Goal: Information Seeking & Learning: Learn about a topic

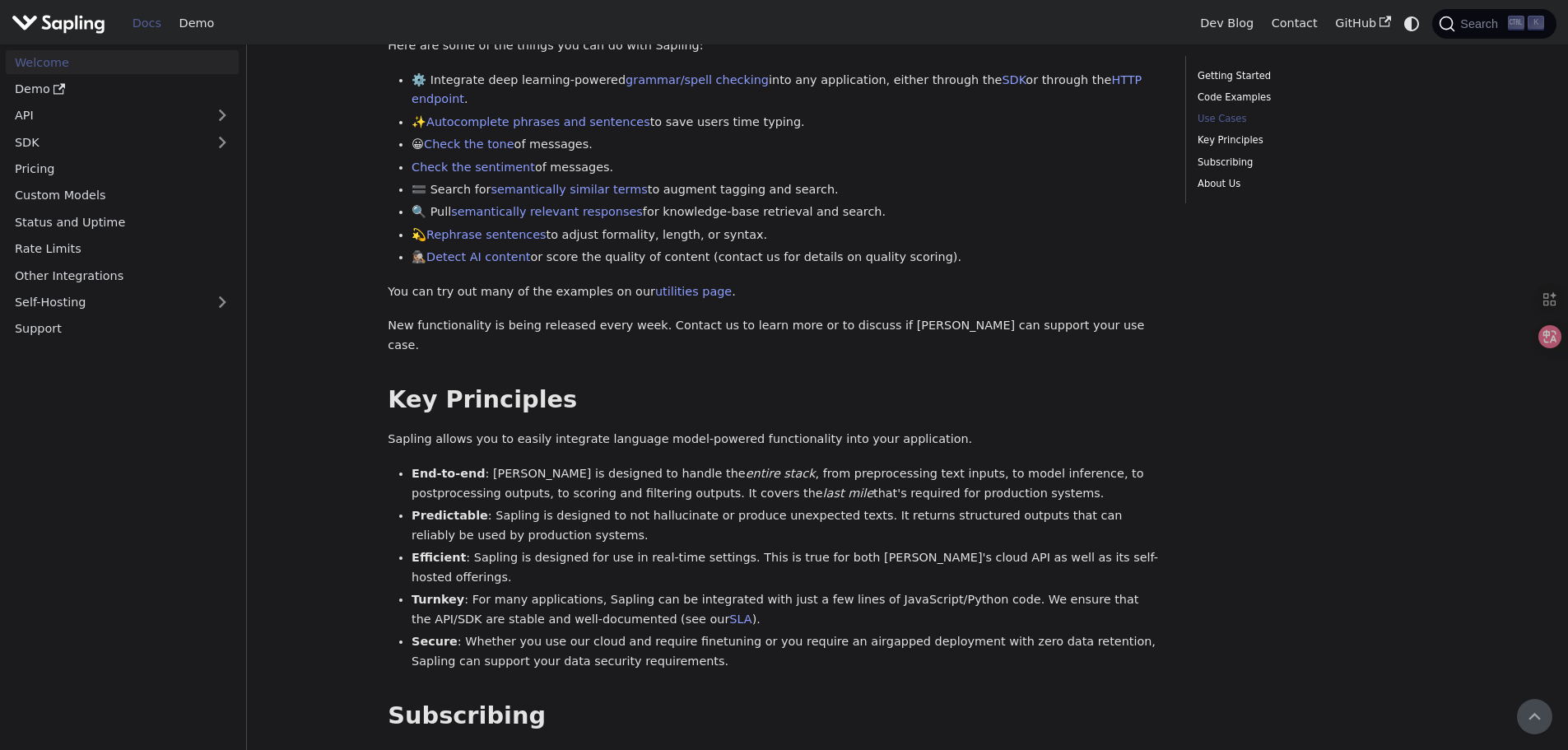
scroll to position [656, 0]
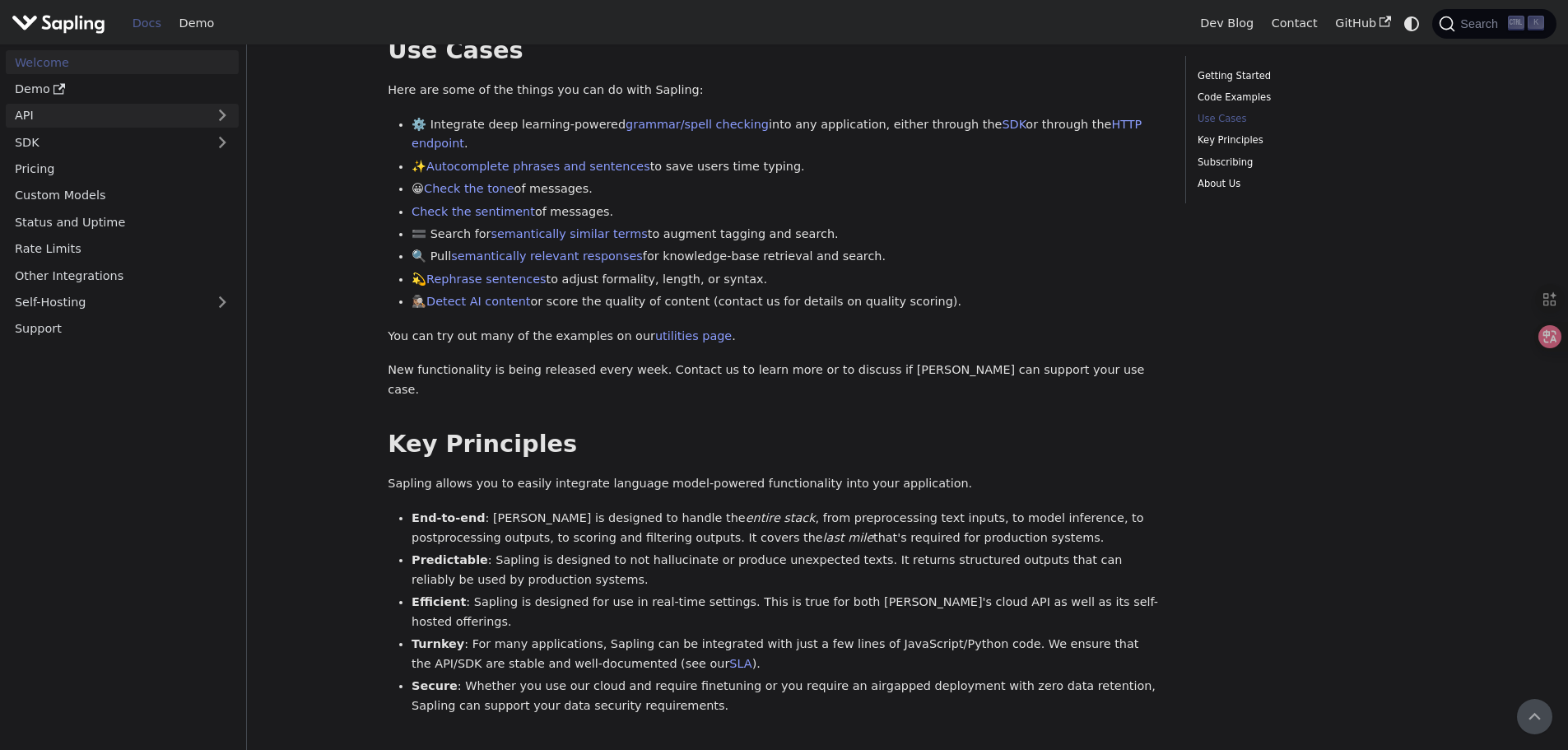
click at [54, 121] on link "API" at bounding box center [105, 115] width 200 height 24
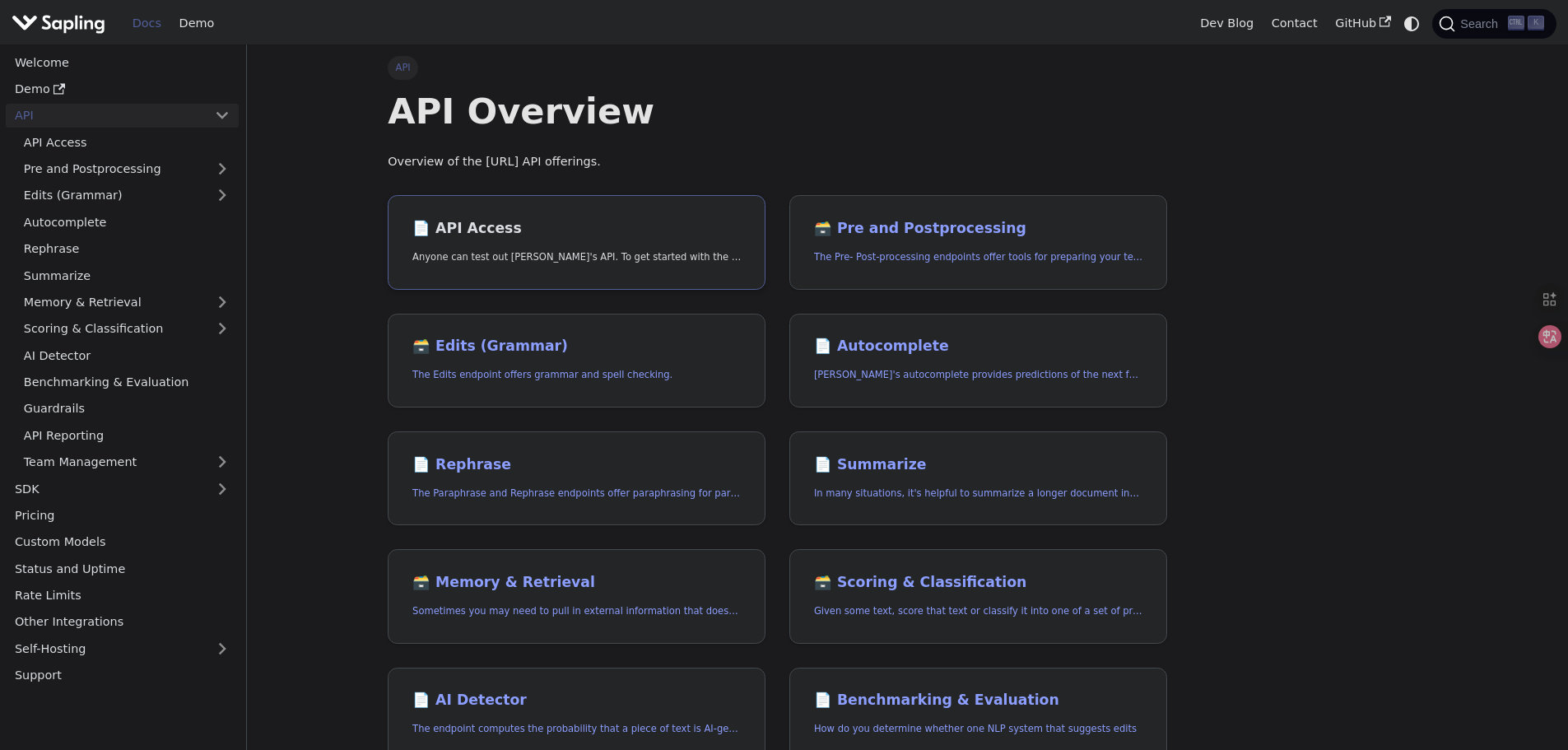
click at [448, 249] on p "Anyone can test out [PERSON_NAME]'s API. To get started with the API, simply:" at bounding box center [576, 257] width 329 height 15
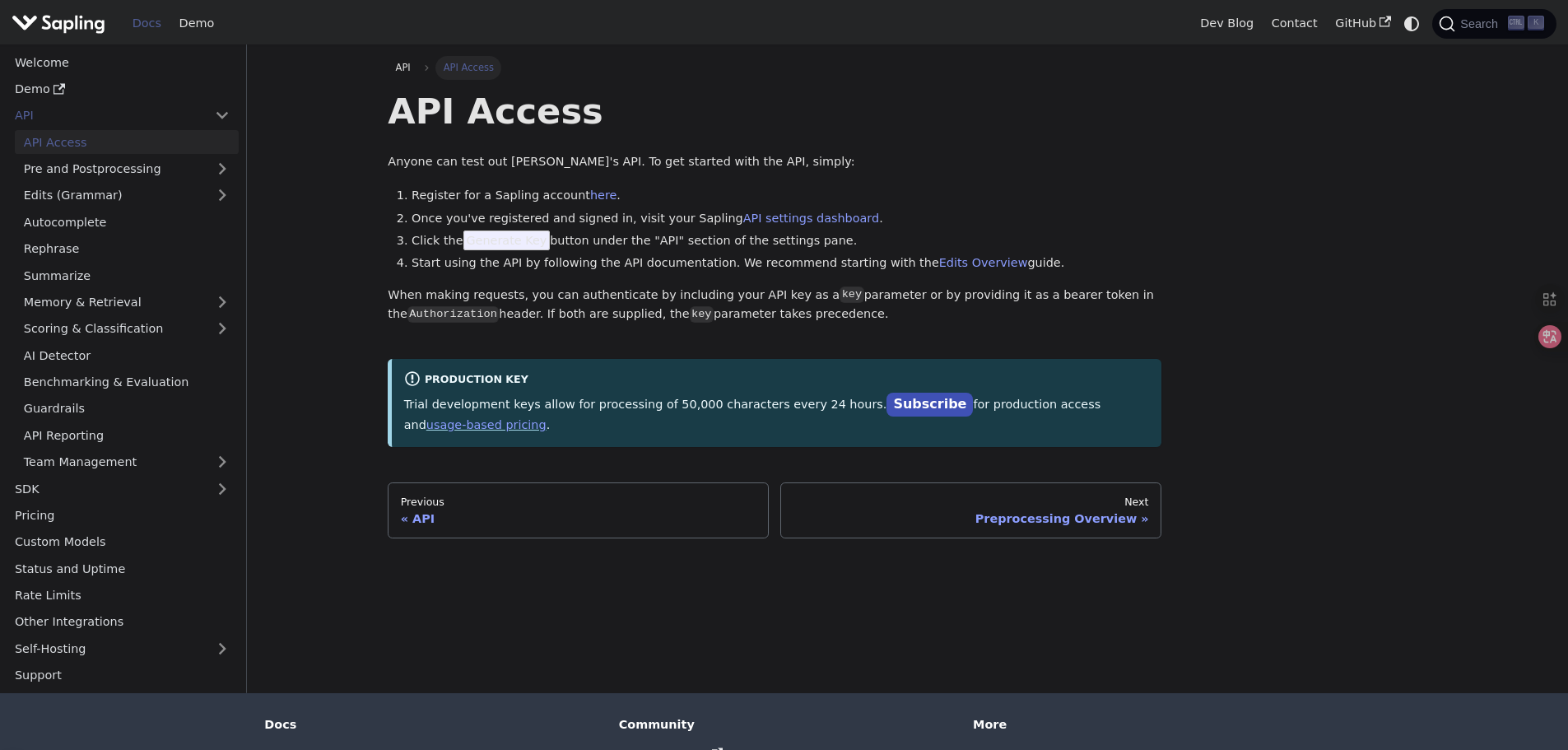
click at [328, 285] on main "API API Access API Access Anyone can test out Sapling's API. To get started wit…" at bounding box center [907, 368] width 1321 height 649
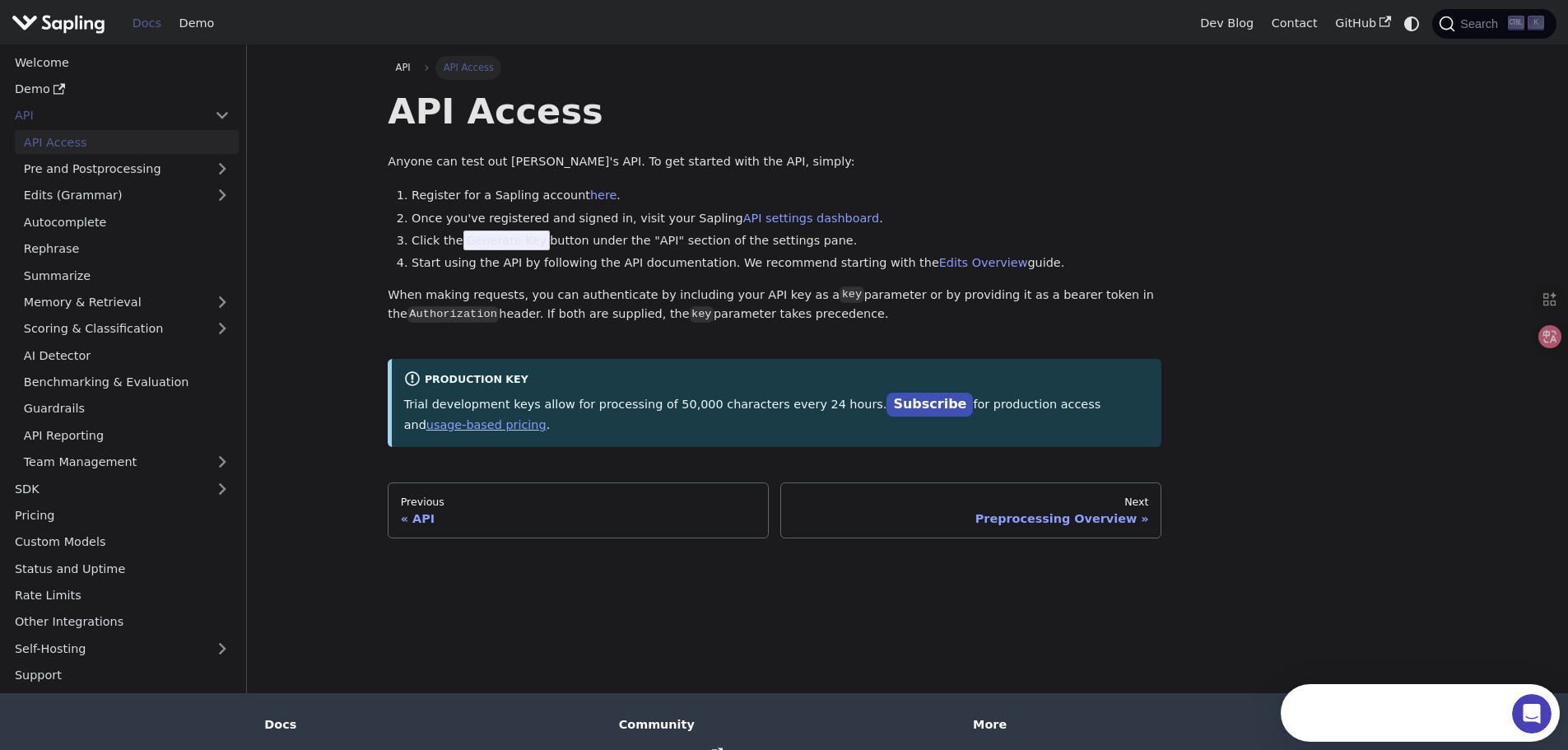
click at [577, 210] on li "Once you've registered and signed in, visit your Sapling API settings dashboard…" at bounding box center [786, 219] width 750 height 20
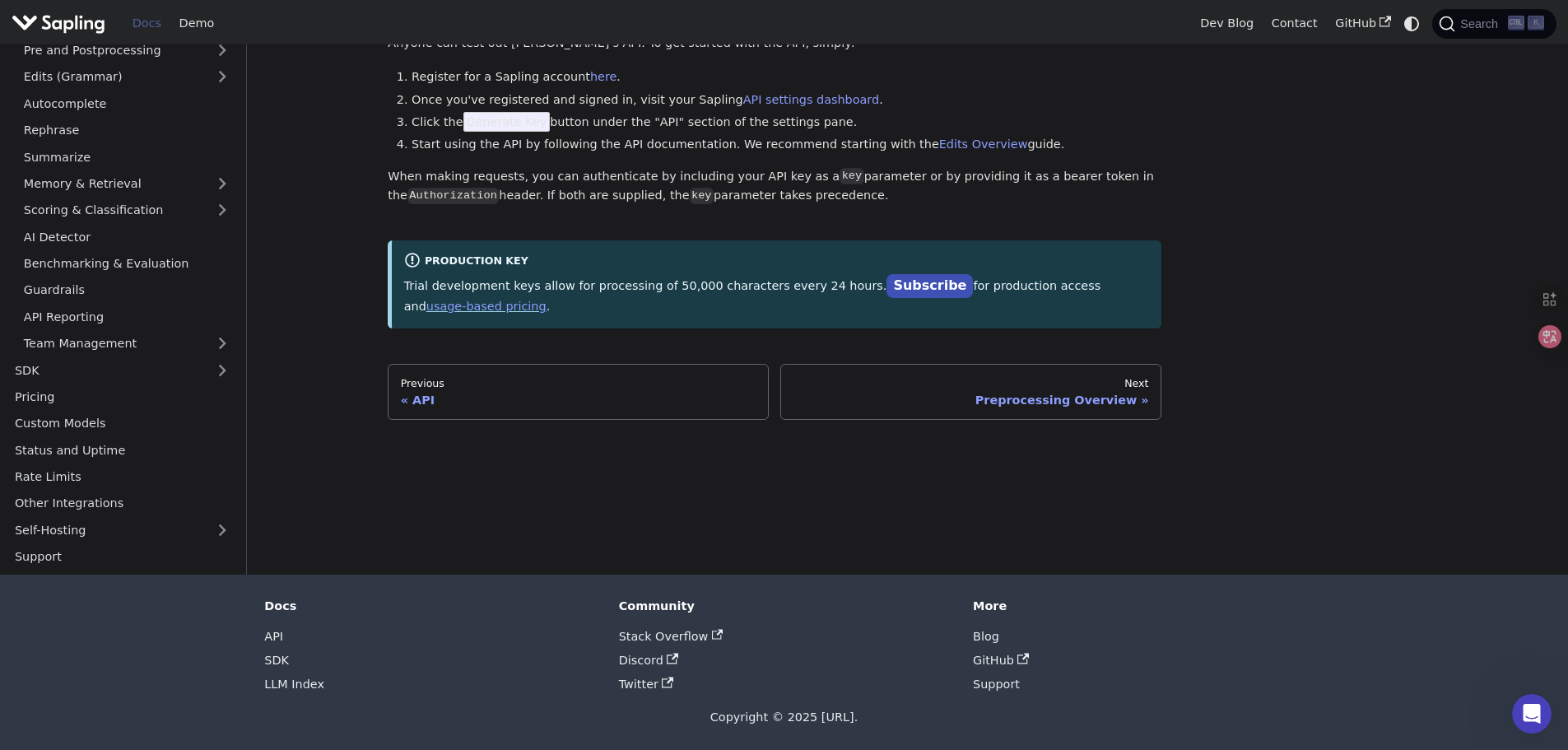
scroll to position [120, 0]
click at [815, 392] on div "Preprocessing Overview" at bounding box center [971, 399] width 356 height 14
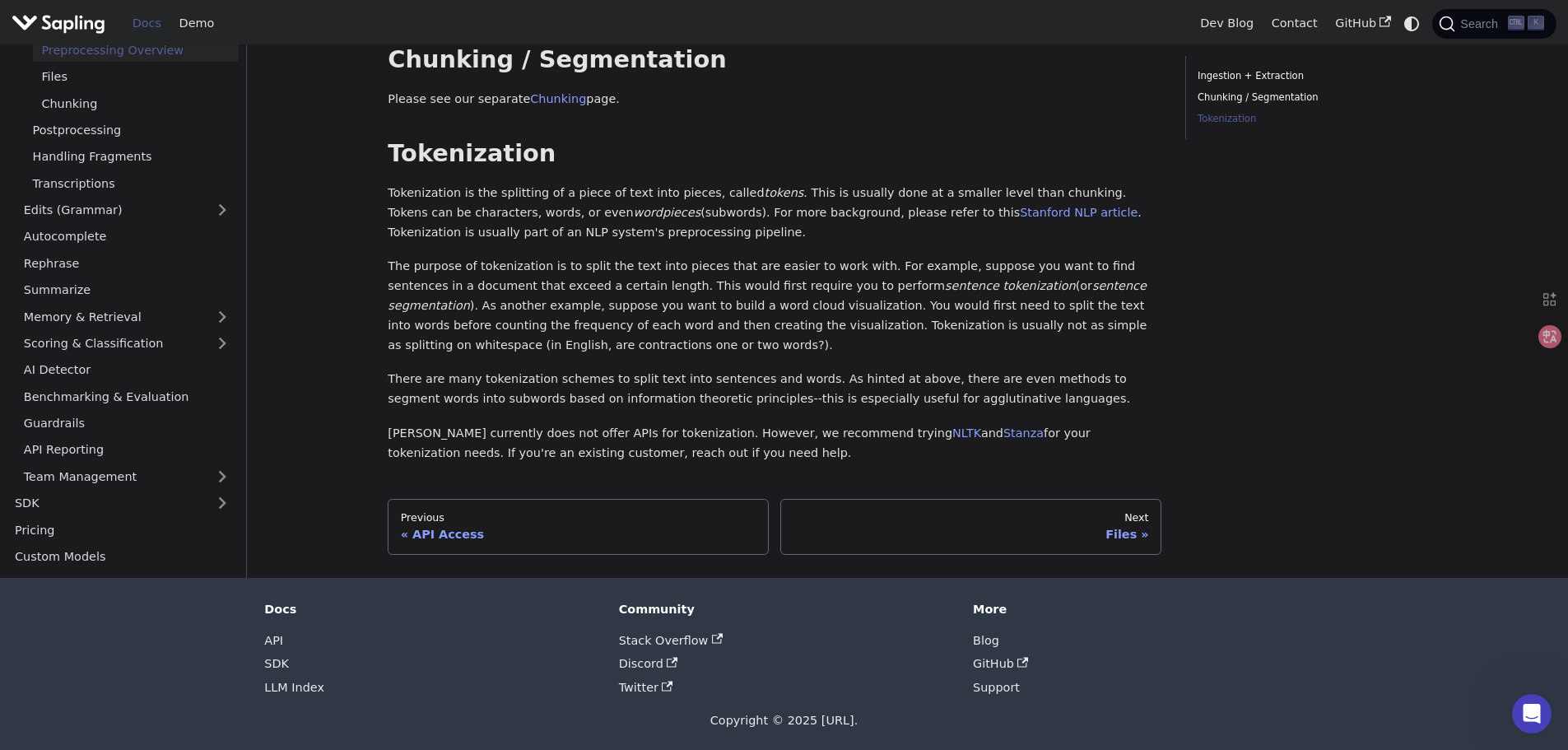
scroll to position [429, 0]
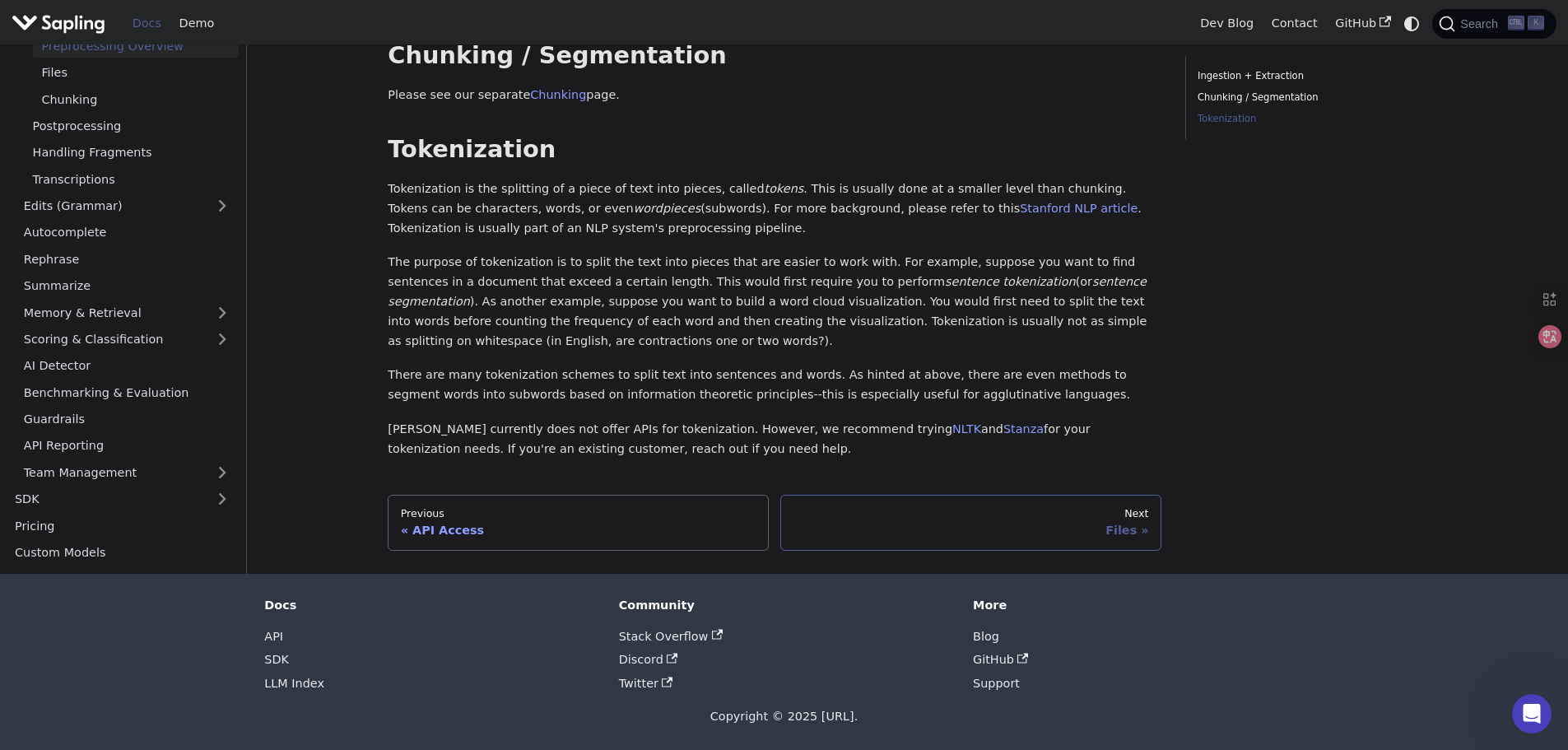
click at [889, 520] on link "Next Files" at bounding box center [970, 523] width 381 height 56
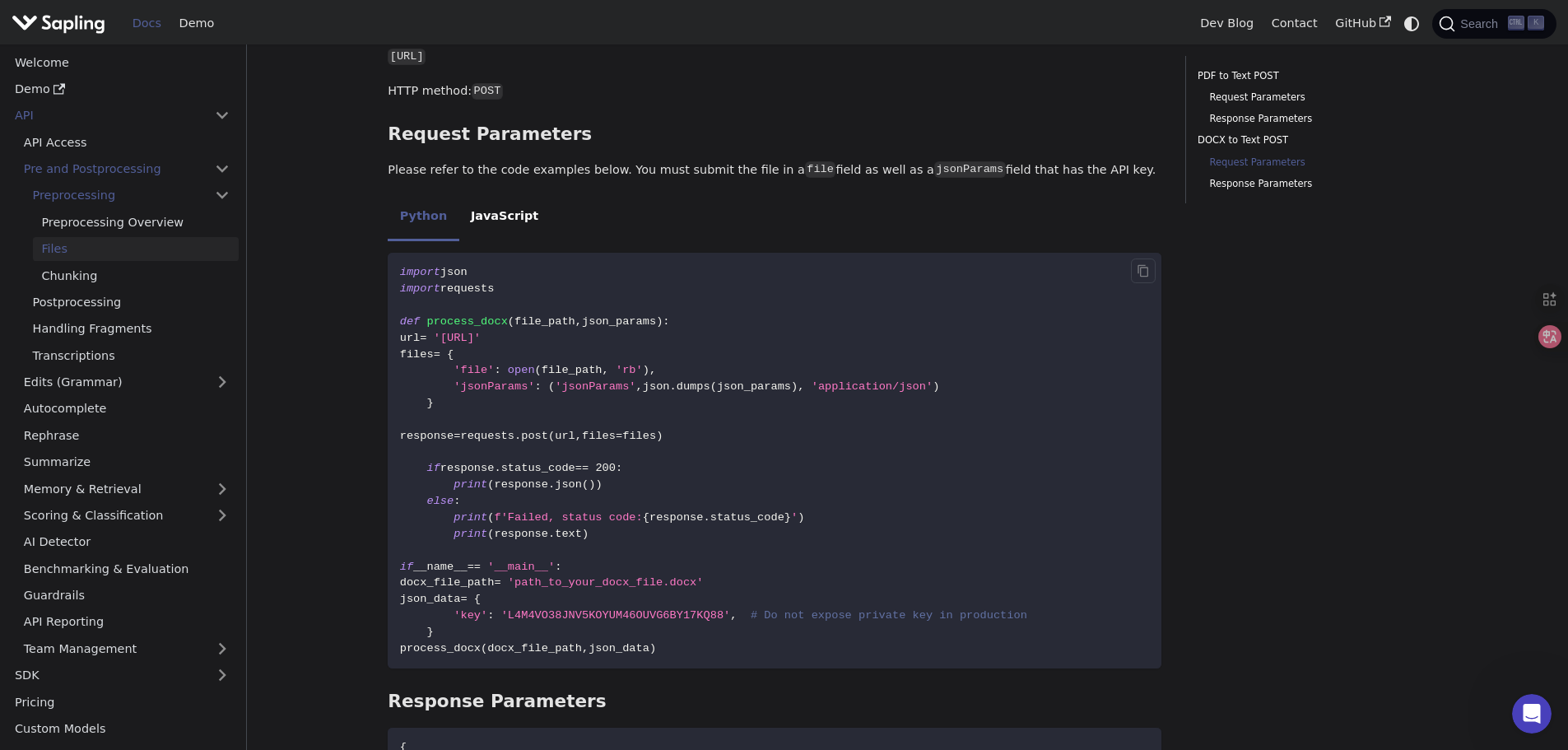
scroll to position [1476, 0]
